Goal: Check status: Check status

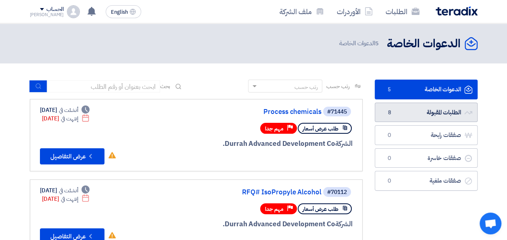
click at [430, 110] on link "الطلبات المقبولة الطلبات المقبولة 8" at bounding box center [426, 112] width 103 height 20
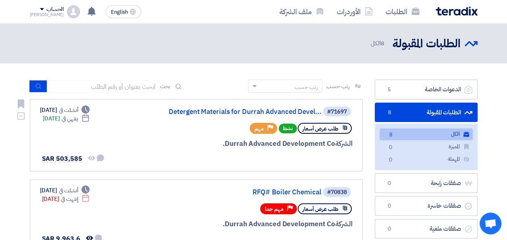
click at [211, 115] on div "#71697 Detergent Materials for [PERSON_NAME] Advanced Devel..." at bounding box center [255, 111] width 194 height 11
click at [216, 112] on link "Detergent Materials for Durrah Advanced Devel..." at bounding box center [240, 111] width 161 height 7
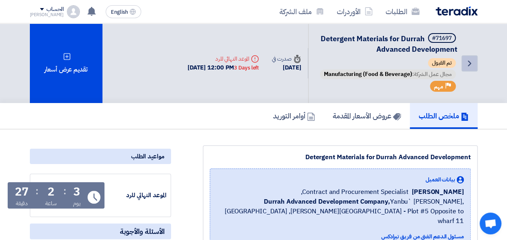
click at [472, 68] on icon "Back" at bounding box center [469, 63] width 10 height 10
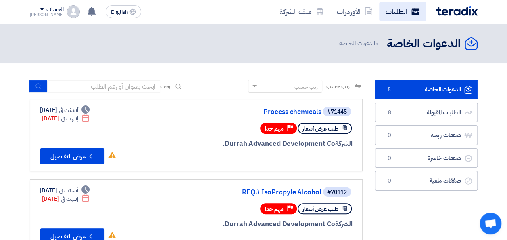
click at [400, 10] on link "الطلبات" at bounding box center [402, 11] width 47 height 19
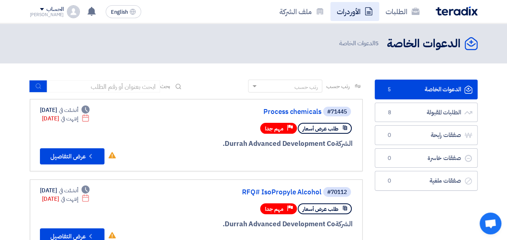
click at [359, 13] on link "الأوردرات" at bounding box center [354, 11] width 49 height 19
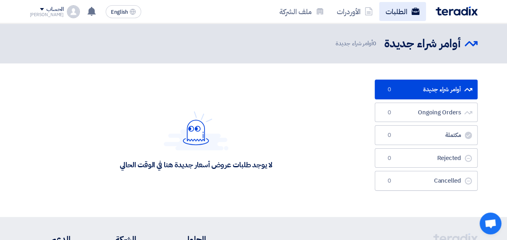
click at [399, 15] on link "الطلبات" at bounding box center [402, 11] width 47 height 19
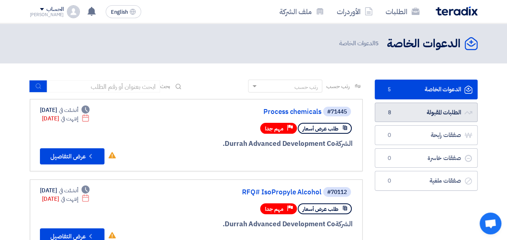
click at [449, 110] on link "الطلبات المقبولة الطلبات المقبولة 8" at bounding box center [426, 112] width 103 height 20
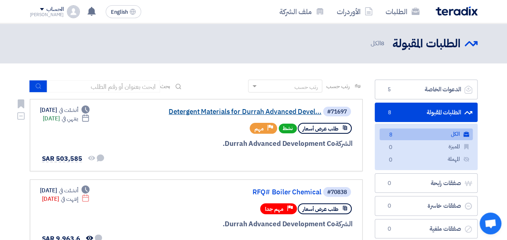
click at [203, 112] on link "Detergent Materials for Durrah Advanced Devel..." at bounding box center [240, 111] width 161 height 7
